Goal: Information Seeking & Learning: Compare options

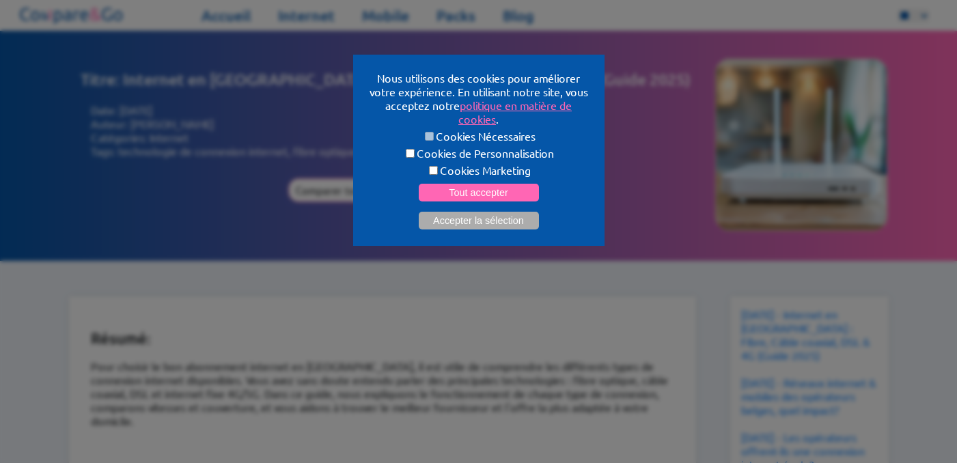
select select "**"
click at [475, 219] on button "Accepter la sélection" at bounding box center [479, 221] width 120 height 18
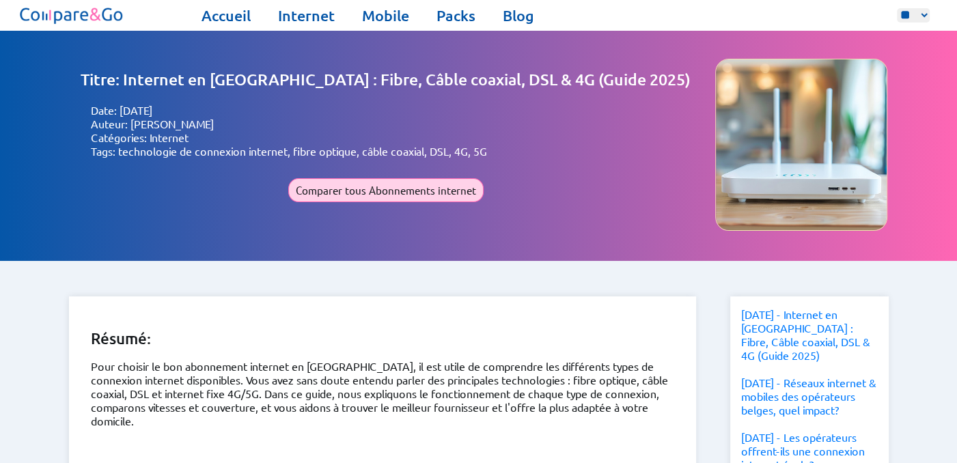
click at [398, 190] on button "Comparer tous Abonnements internet" at bounding box center [385, 190] width 195 height 24
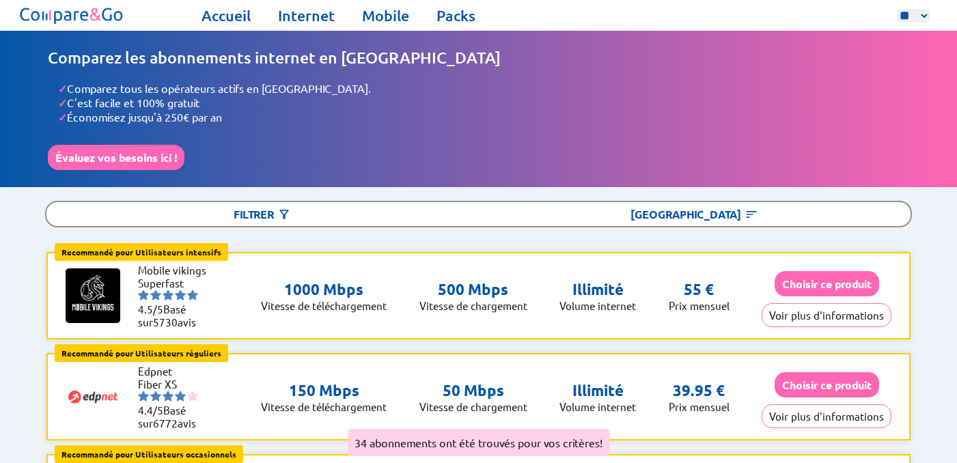
select select "**"
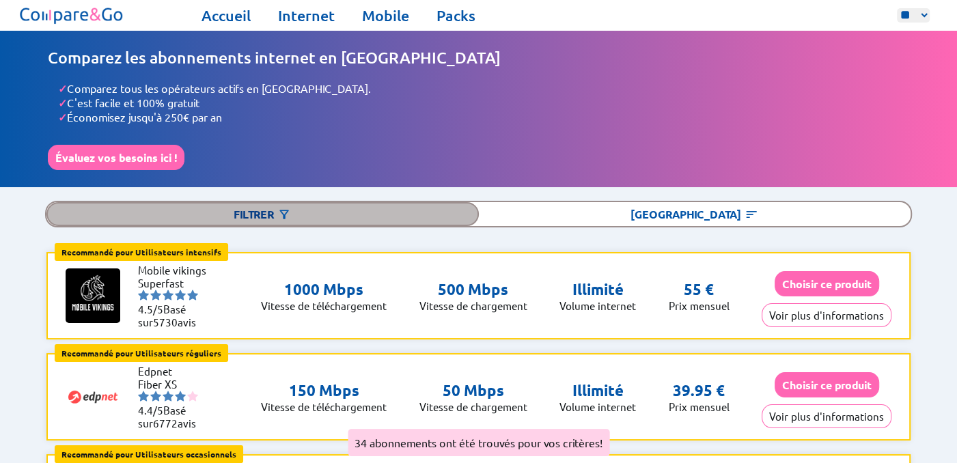
click at [292, 202] on div "Filtrer" at bounding box center [262, 214] width 432 height 24
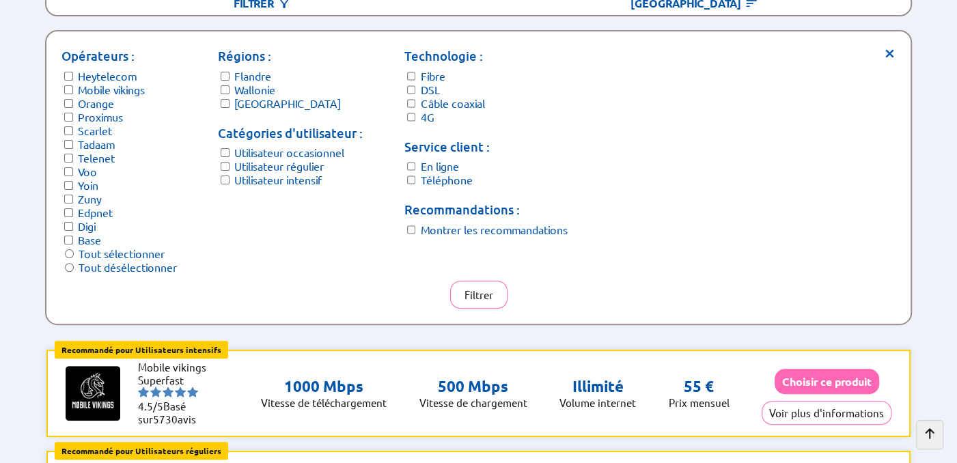
scroll to position [68, 0]
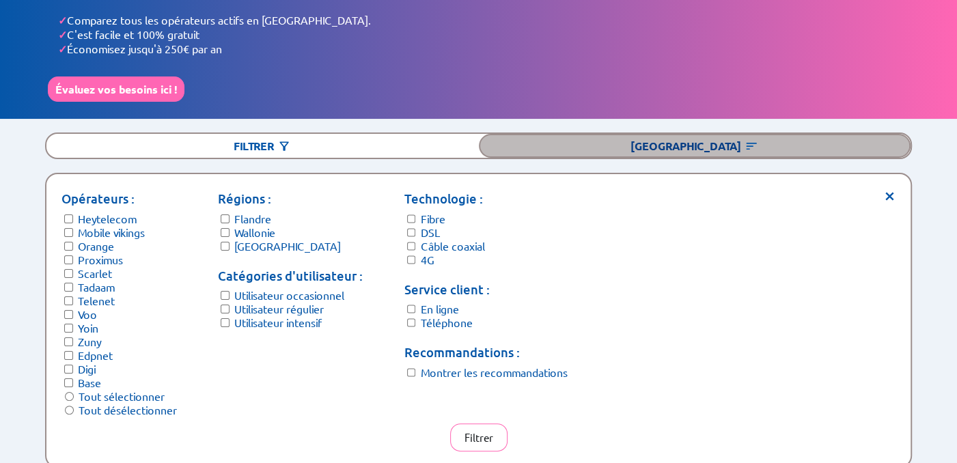
click at [688, 142] on div "[GEOGRAPHIC_DATA]" at bounding box center [695, 146] width 432 height 24
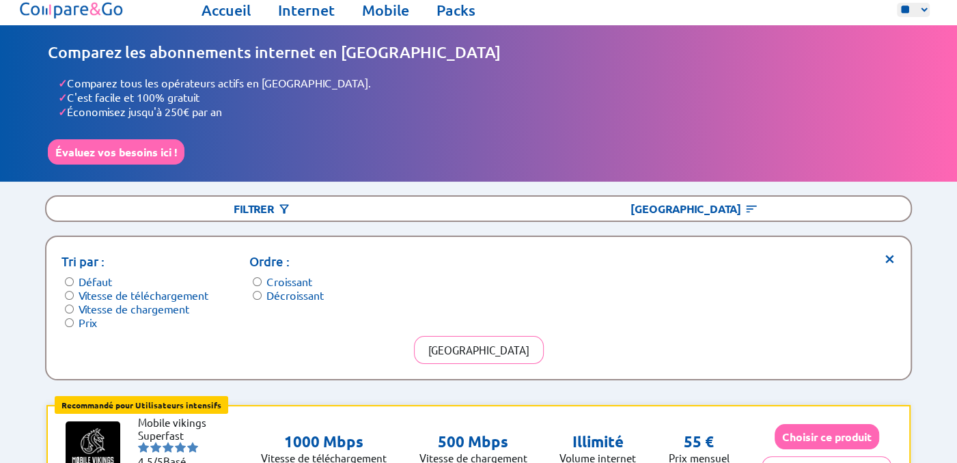
scroll to position [0, 0]
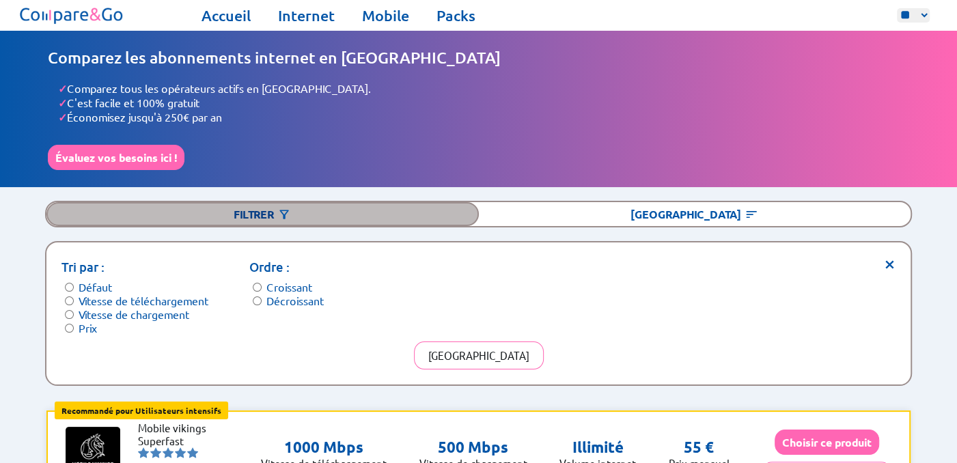
click at [263, 211] on div "Filtrer" at bounding box center [262, 214] width 432 height 24
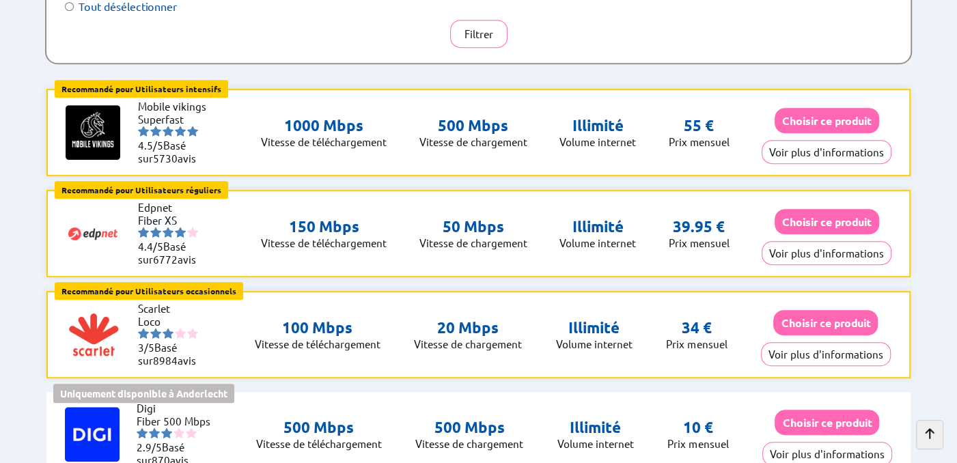
scroll to position [478, 0]
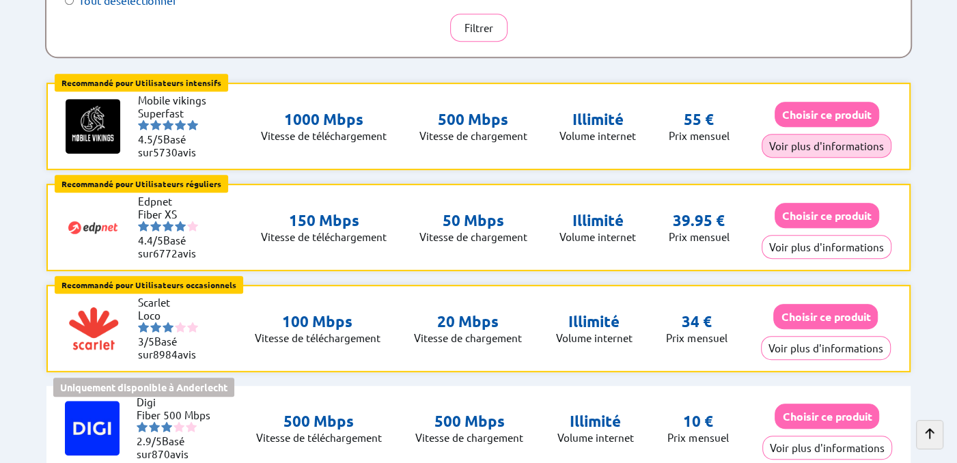
click at [815, 137] on button "Voir plus d'informations" at bounding box center [827, 146] width 130 height 24
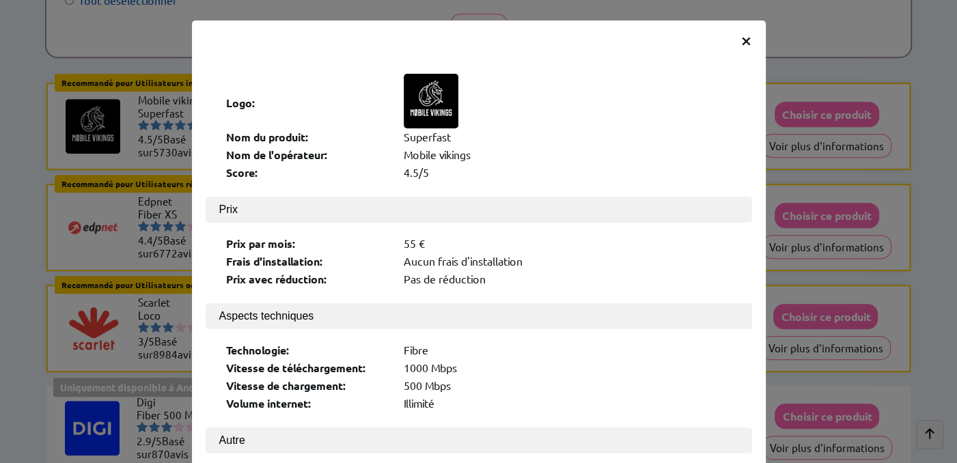
click at [741, 38] on span "×" at bounding box center [747, 39] width 12 height 25
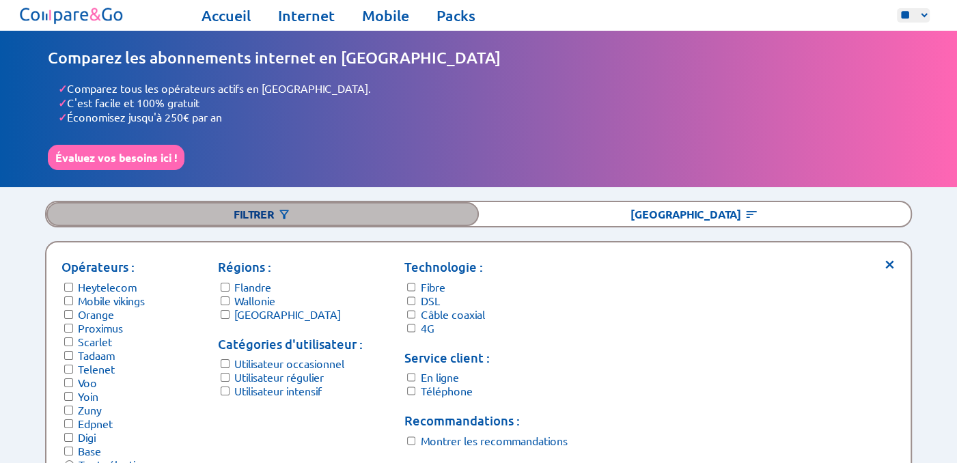
click at [182, 204] on div "Filtrer" at bounding box center [262, 214] width 432 height 24
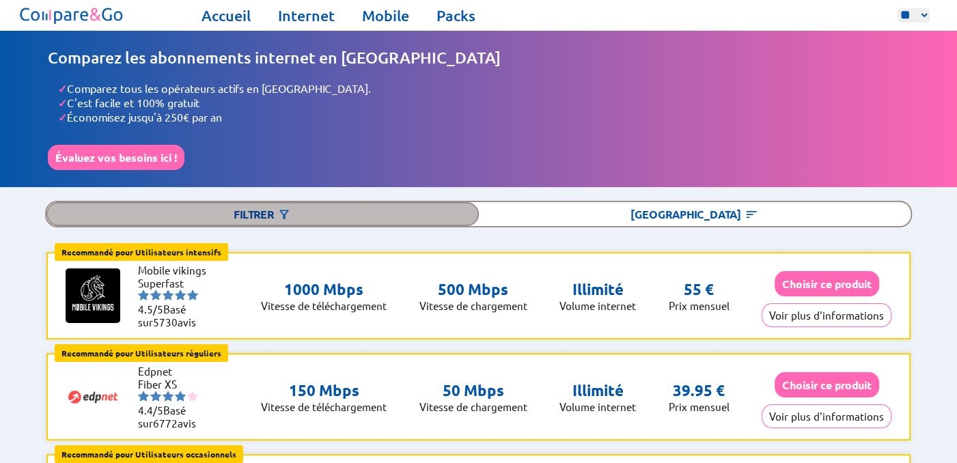
click at [268, 210] on div "Filtrer" at bounding box center [262, 214] width 432 height 24
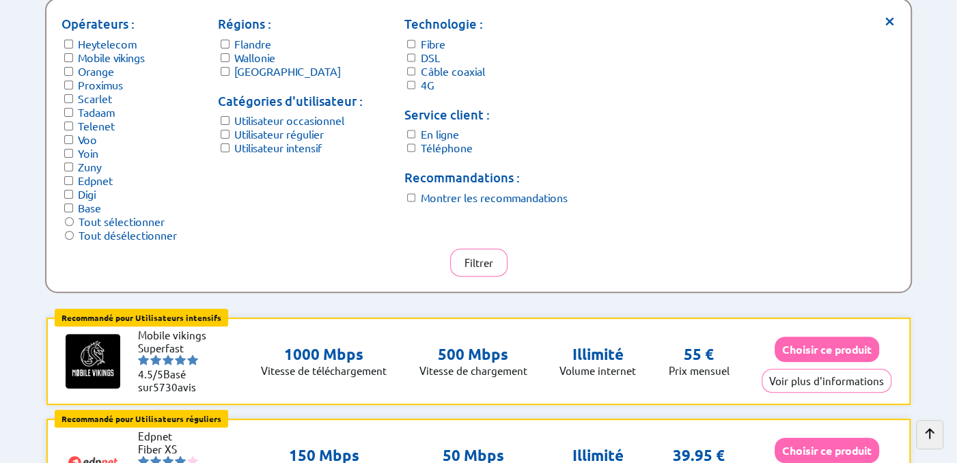
scroll to position [342, 0]
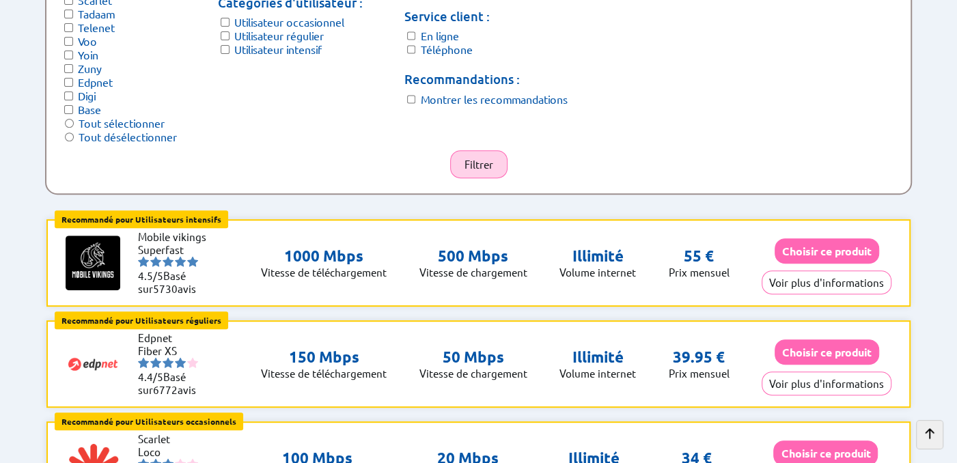
click at [486, 154] on button "Filtrer" at bounding box center [478, 164] width 57 height 28
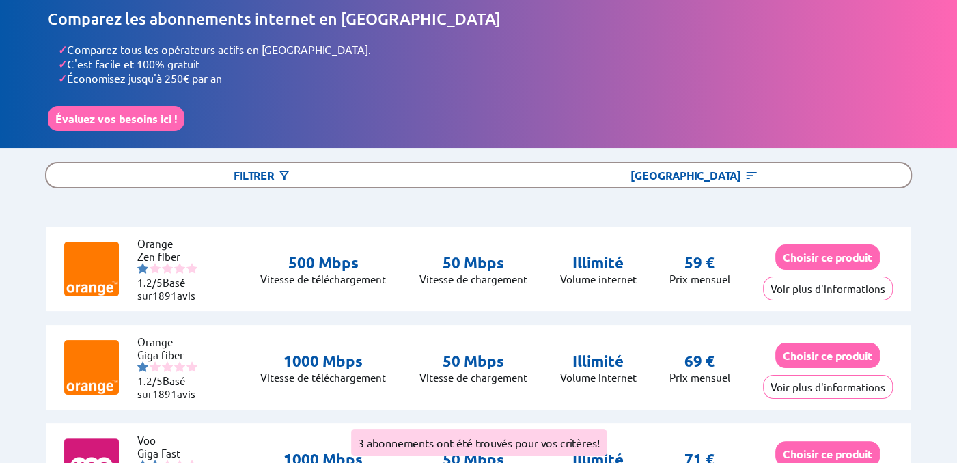
scroll to position [107, 0]
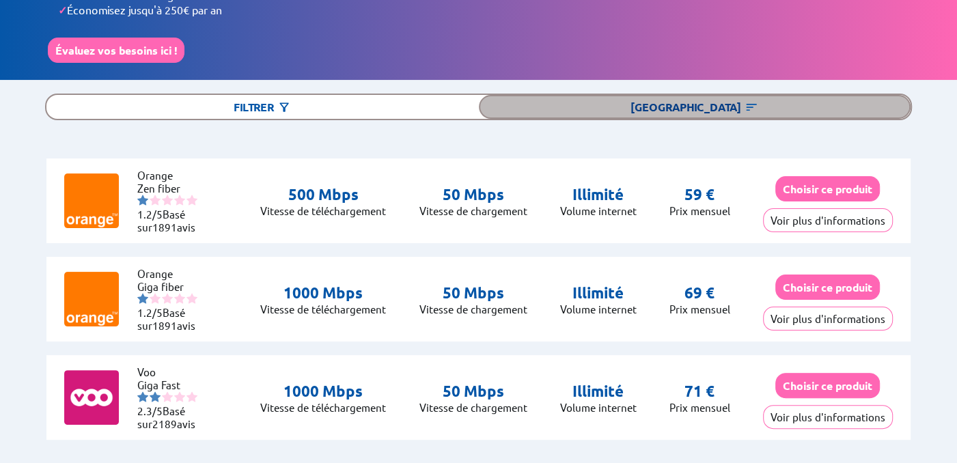
click at [685, 102] on div "[GEOGRAPHIC_DATA]" at bounding box center [695, 107] width 432 height 24
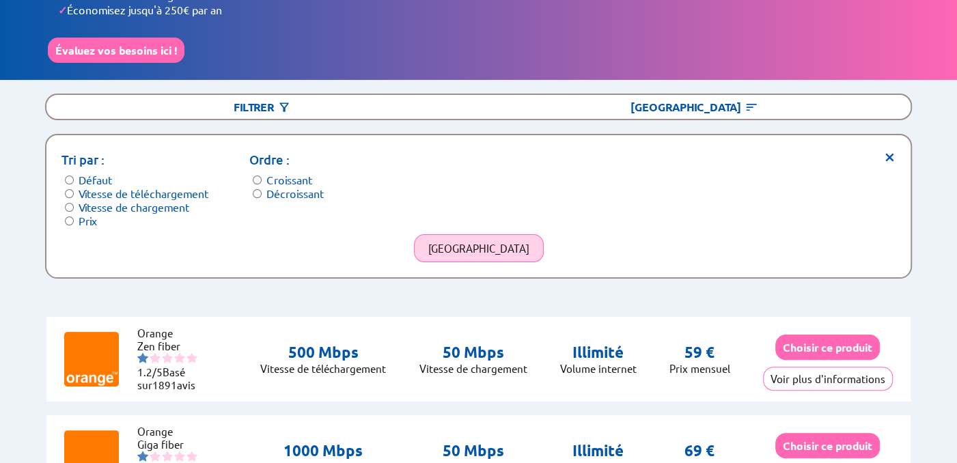
click at [487, 242] on button "[GEOGRAPHIC_DATA]" at bounding box center [479, 248] width 130 height 28
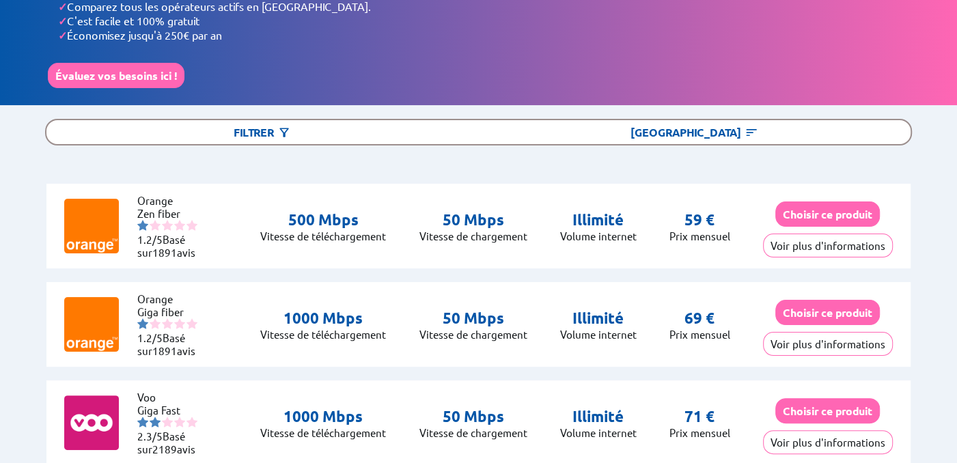
scroll to position [0, 0]
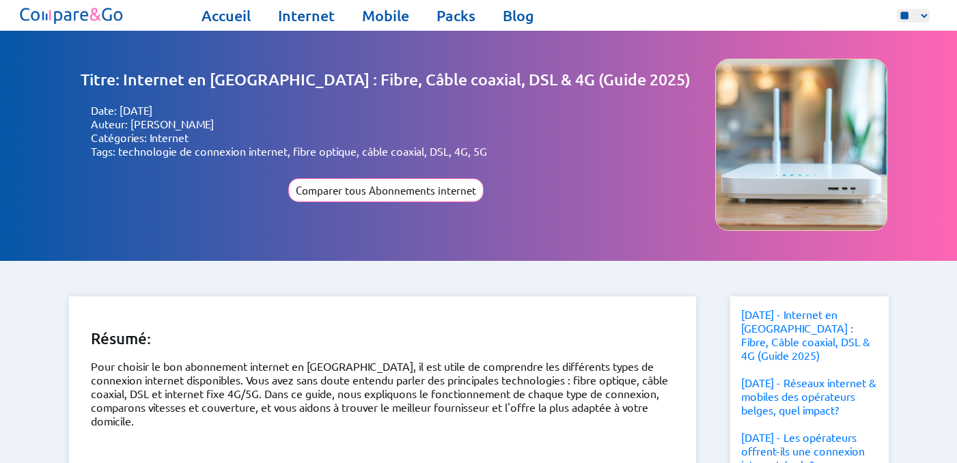
select select "**"
click at [307, 18] on link "Internet" at bounding box center [306, 15] width 57 height 19
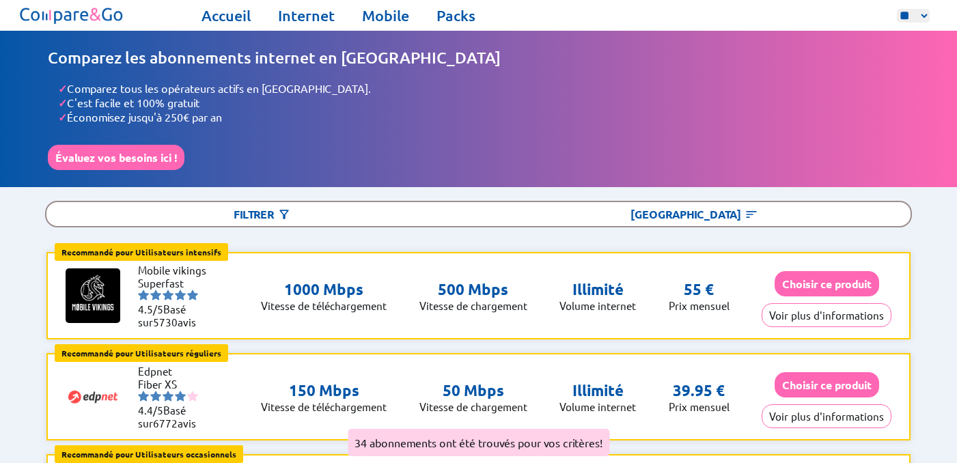
select select "**"
click at [452, 15] on link "Packs" at bounding box center [456, 15] width 39 height 19
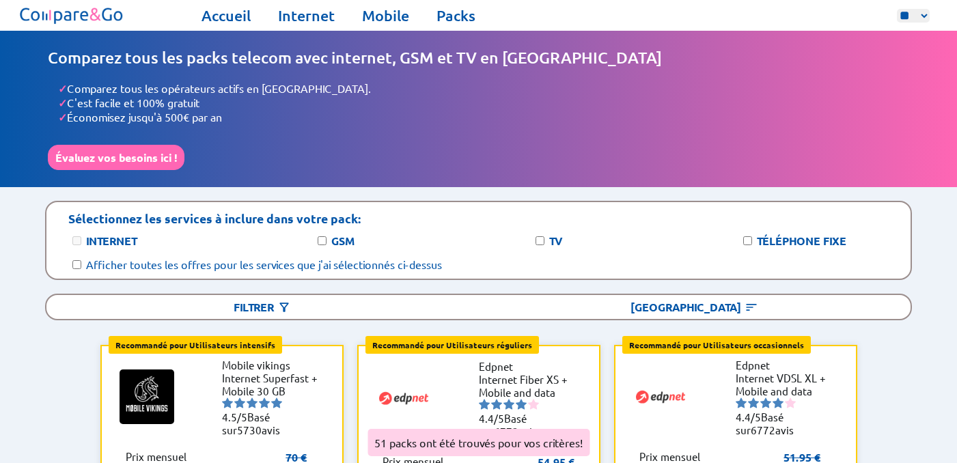
select select "**"
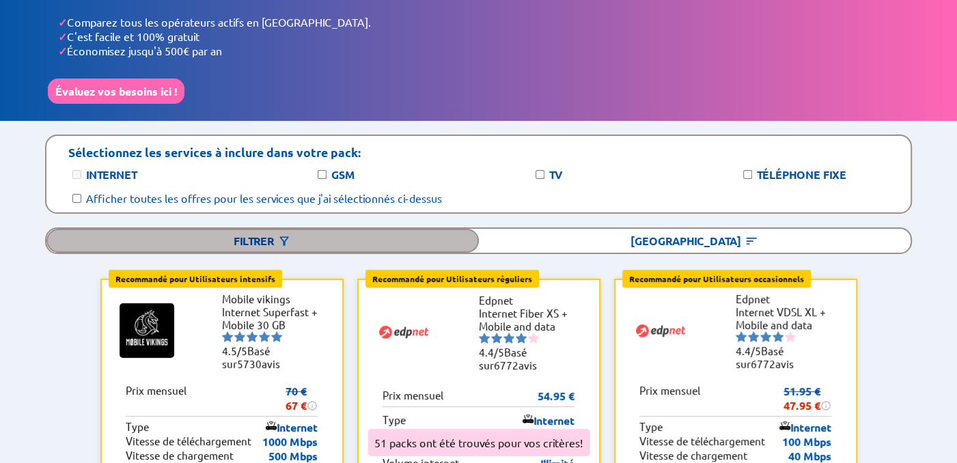
scroll to position [137, 0]
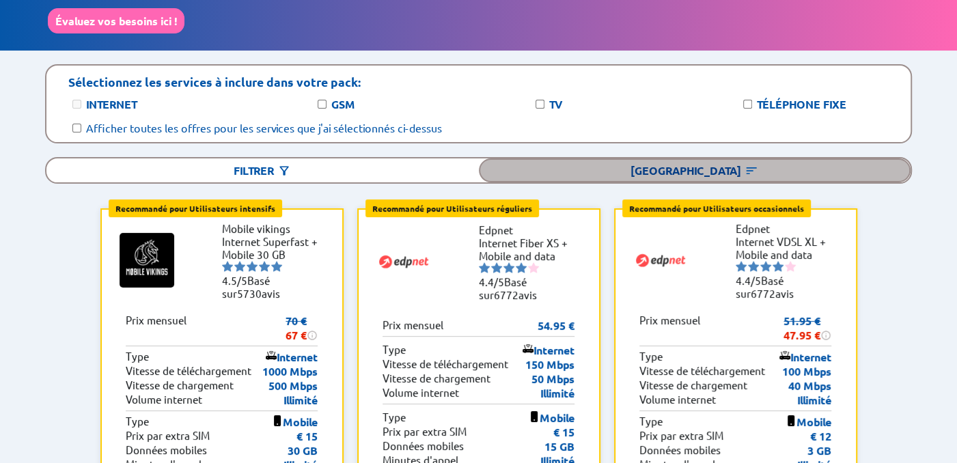
click at [678, 160] on div "[GEOGRAPHIC_DATA]" at bounding box center [695, 170] width 432 height 24
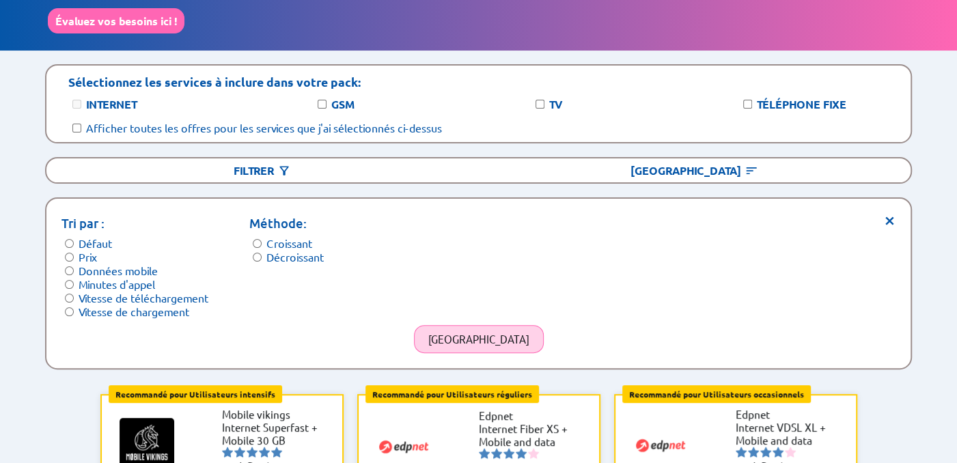
click at [477, 327] on button "[GEOGRAPHIC_DATA]" at bounding box center [479, 339] width 130 height 28
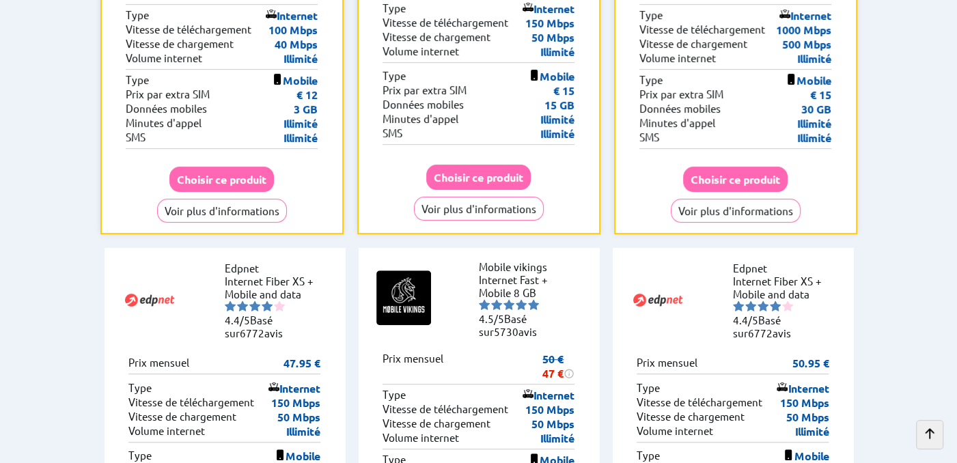
scroll to position [0, 0]
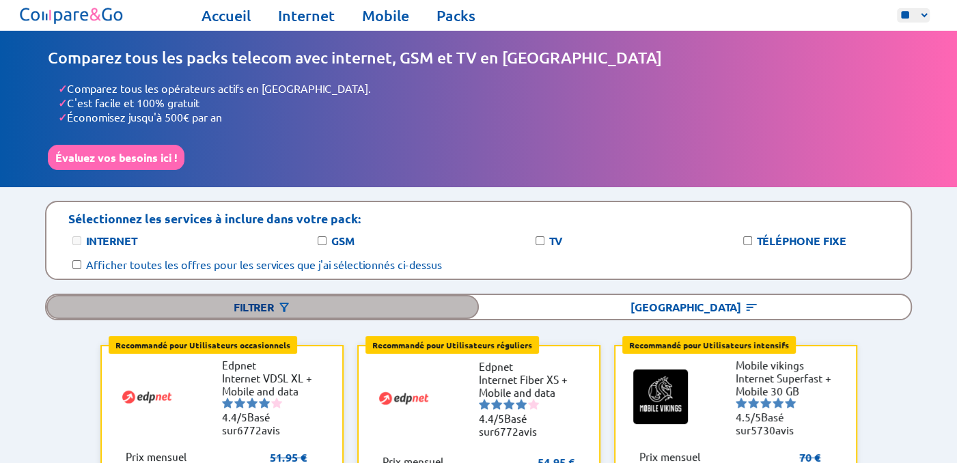
click at [280, 301] on img at bounding box center [284, 308] width 14 height 14
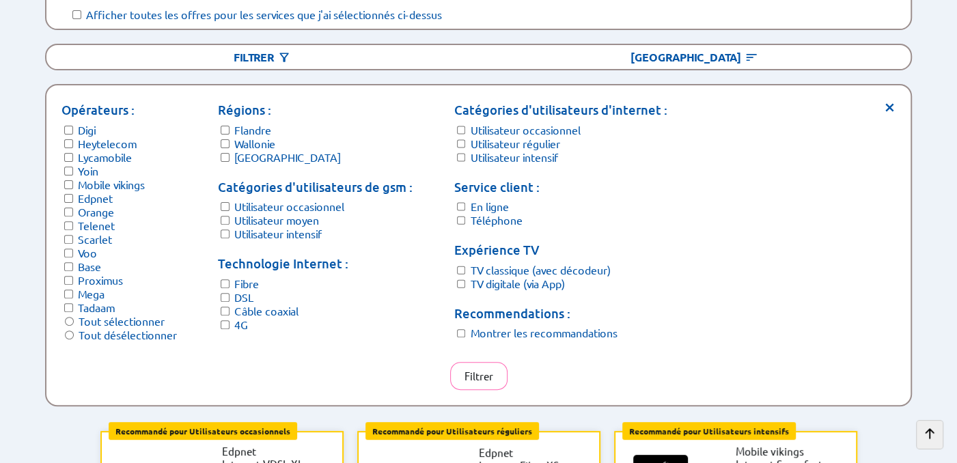
scroll to position [273, 0]
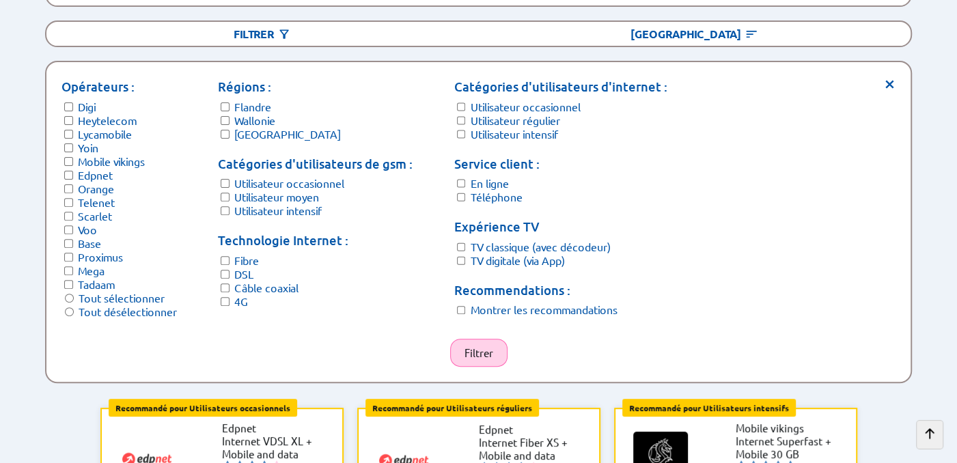
click at [469, 339] on button "Filtrer" at bounding box center [478, 353] width 57 height 28
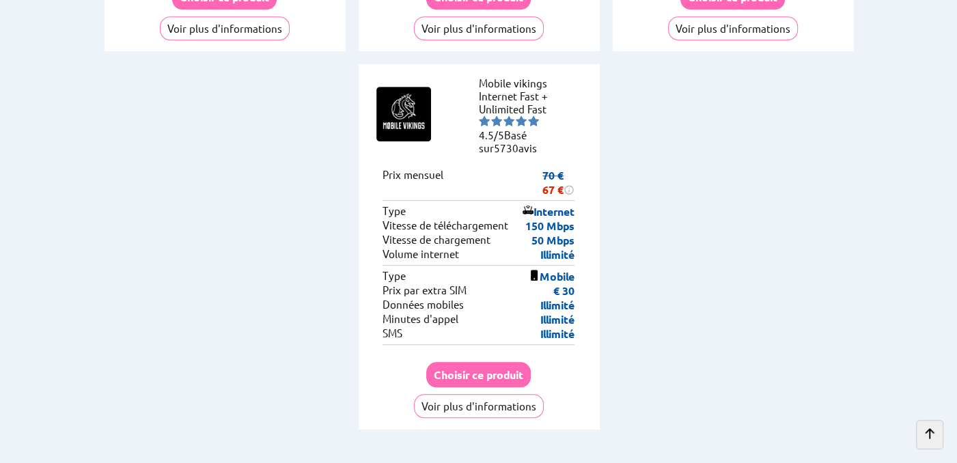
scroll to position [888, 0]
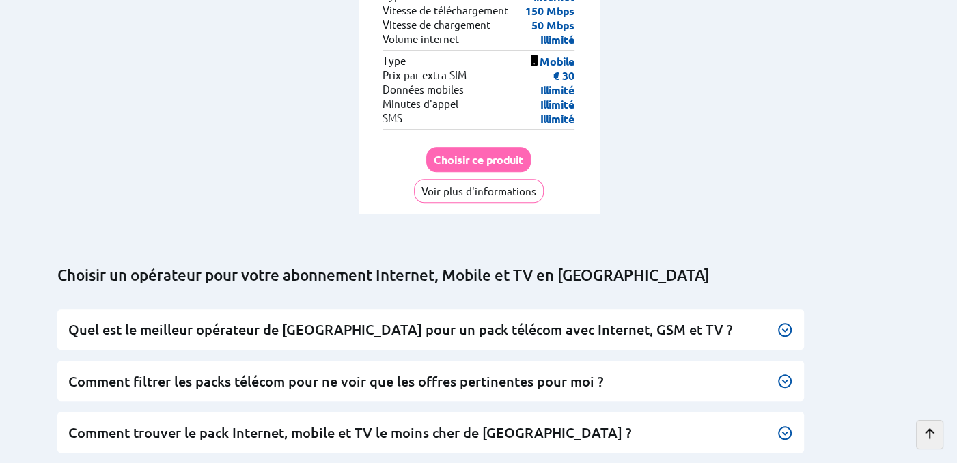
click at [281, 320] on h3 "Quel est le meilleur opérateur de [GEOGRAPHIC_DATA] pour un pack télécom avec I…" at bounding box center [430, 329] width 725 height 18
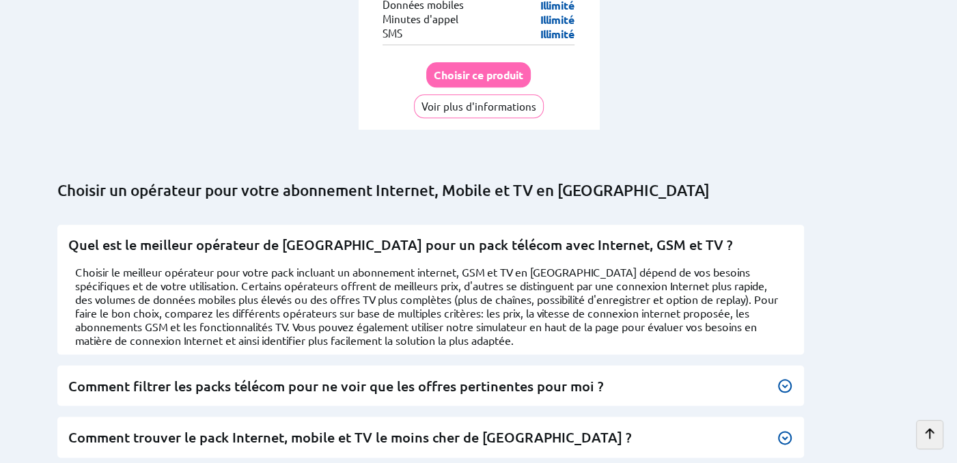
scroll to position [1093, 0]
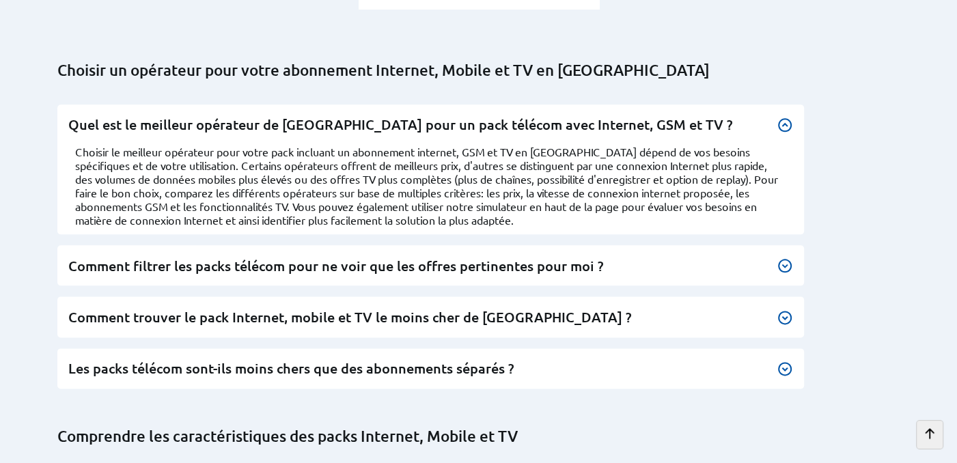
click at [512, 257] on h3 "Comment filtrer les packs télécom pour ne voir que les offres pertinentes pour …" at bounding box center [430, 266] width 725 height 18
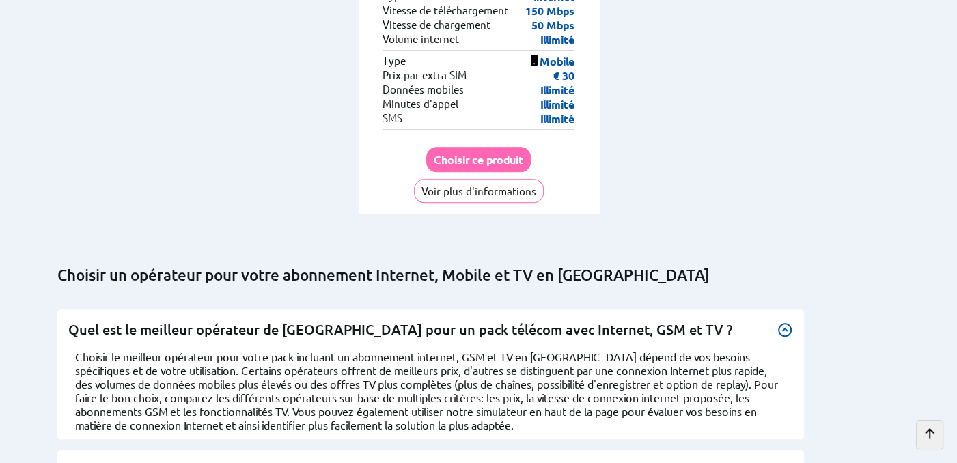
scroll to position [546, 0]
